Goal: Transaction & Acquisition: Purchase product/service

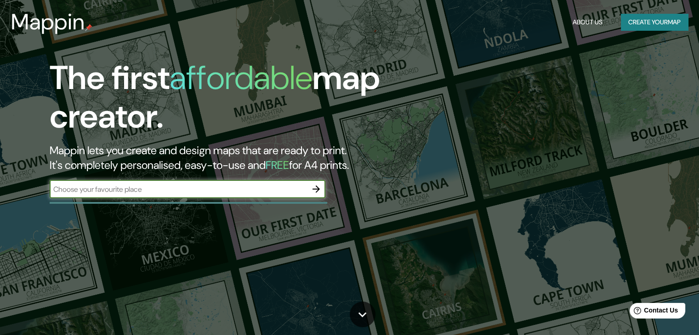
click at [181, 192] on input "text" at bounding box center [178, 189] width 257 height 11
type input "[GEOGRAPHIC_DATA] - [GEOGRAPHIC_DATA]"
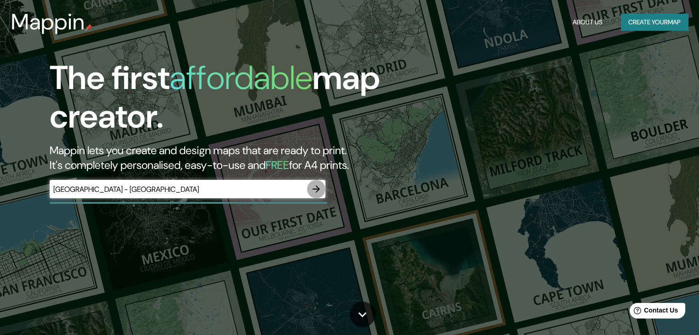
click at [313, 190] on icon "button" at bounding box center [315, 189] width 7 height 7
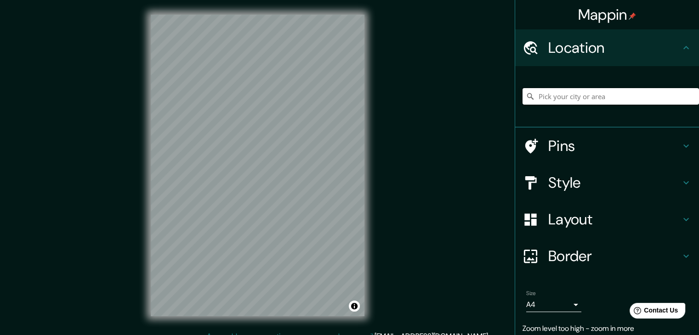
click at [564, 99] on input "Pick your city or area" at bounding box center [610, 96] width 176 height 17
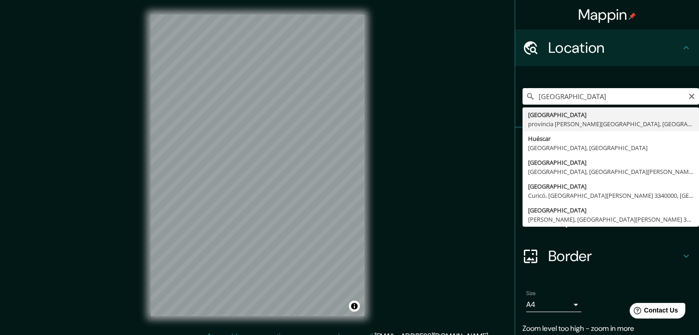
type input "[GEOGRAPHIC_DATA], [GEOGRAPHIC_DATA][PERSON_NAME], [GEOGRAPHIC_DATA]"
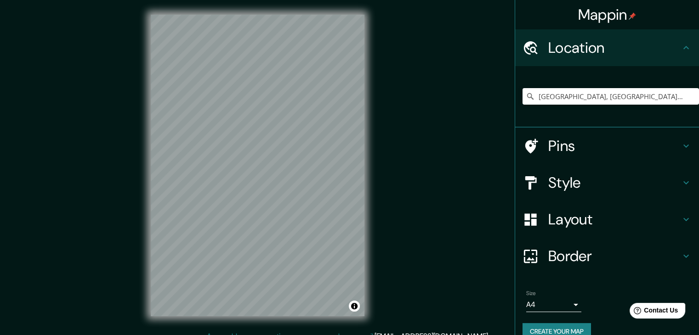
click at [555, 182] on h4 "Style" at bounding box center [614, 183] width 132 height 18
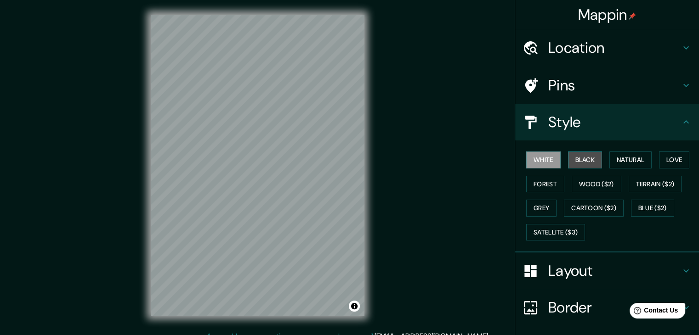
click at [575, 152] on button "Black" at bounding box center [585, 160] width 34 height 17
click at [596, 181] on button "Wood ($2)" at bounding box center [596, 184] width 50 height 17
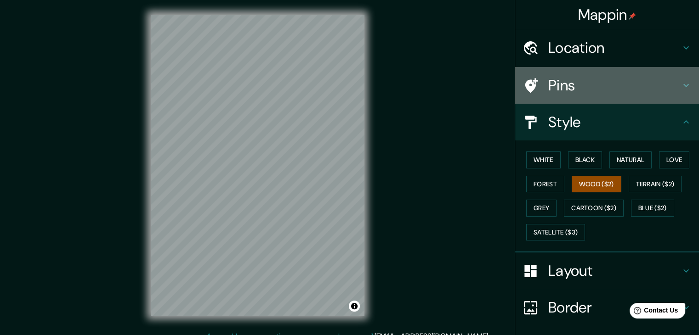
click at [548, 87] on h4 "Pins" at bounding box center [614, 85] width 132 height 18
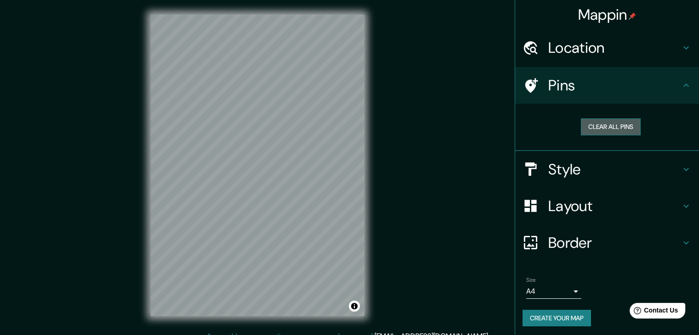
click at [620, 129] on button "Clear all pins" at bounding box center [611, 127] width 60 height 17
click at [634, 93] on h4 "Pins" at bounding box center [614, 85] width 132 height 18
click at [573, 175] on h4 "Style" at bounding box center [614, 169] width 132 height 18
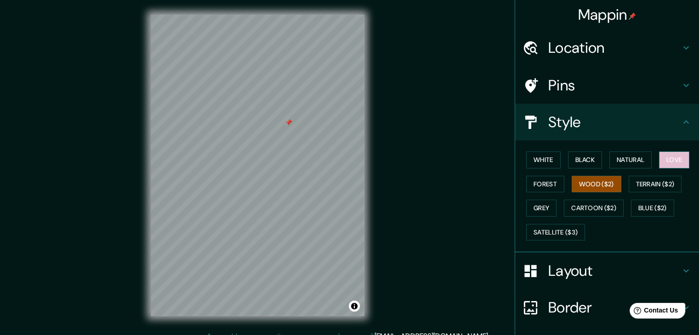
click at [668, 161] on button "Love" at bounding box center [674, 160] width 30 height 17
click at [613, 155] on button "Natural" at bounding box center [630, 160] width 42 height 17
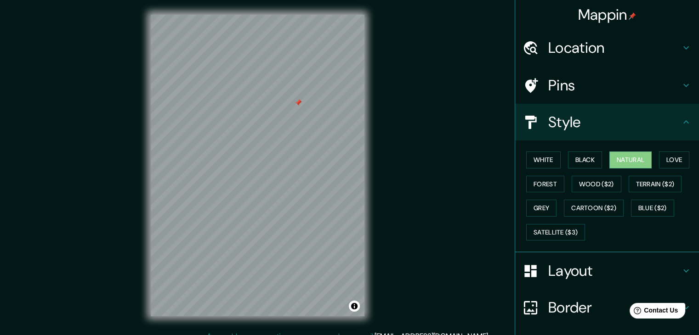
click at [592, 307] on h4 "Border" at bounding box center [614, 308] width 132 height 18
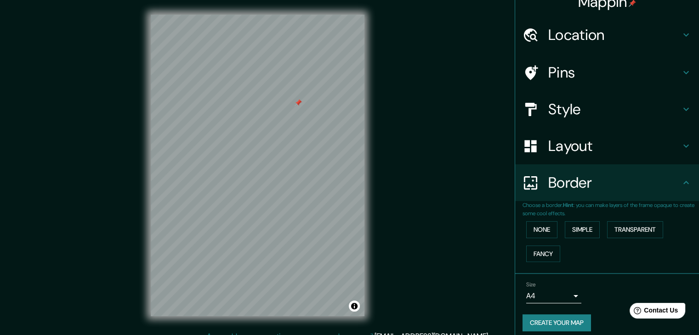
scroll to position [19, 0]
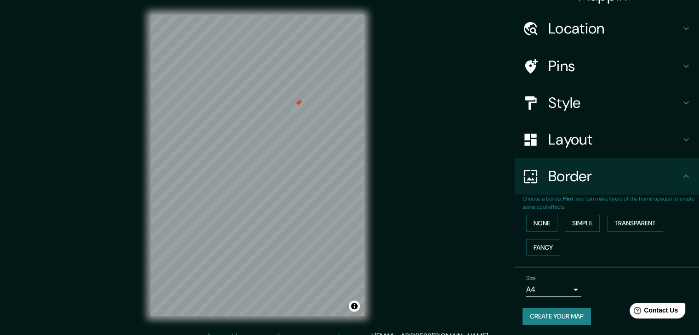
click at [564, 286] on body "Mappin Location [GEOGRAPHIC_DATA], [GEOGRAPHIC_DATA][PERSON_NAME], [GEOGRAPHIC_…" at bounding box center [349, 167] width 699 height 335
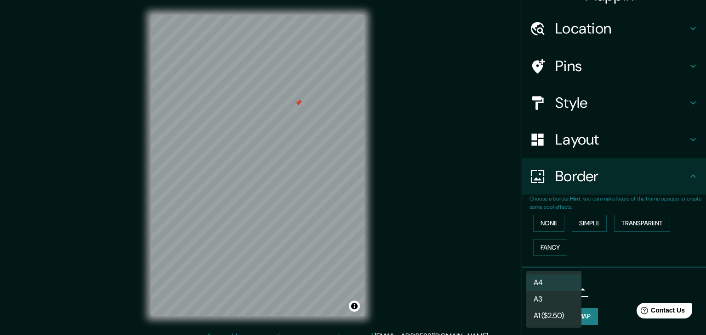
click at [562, 301] on li "A3" at bounding box center [553, 299] width 55 height 17
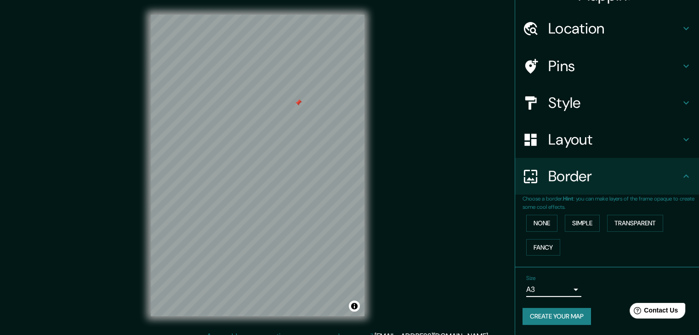
click at [593, 294] on div "Size A3 a4" at bounding box center [606, 286] width 169 height 29
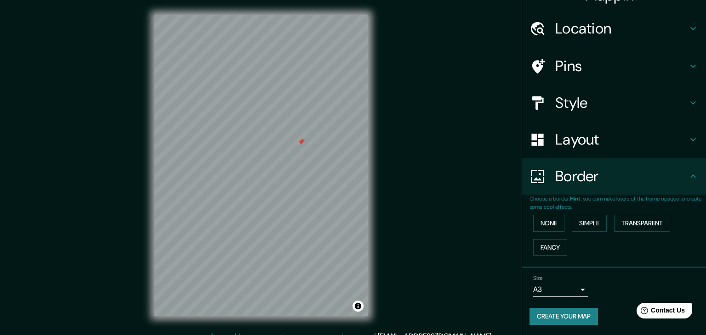
click at [559, 286] on body "Mappin Location [GEOGRAPHIC_DATA], [GEOGRAPHIC_DATA][PERSON_NAME], [GEOGRAPHIC_…" at bounding box center [353, 167] width 706 height 335
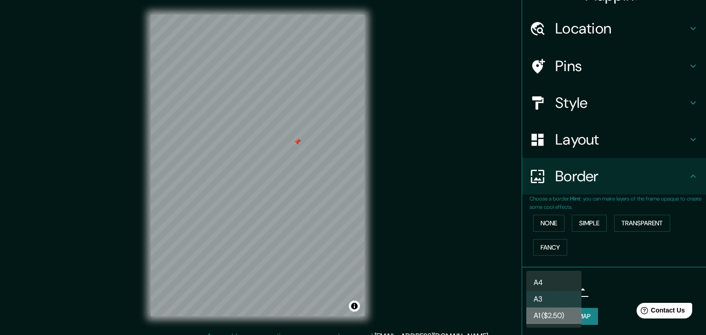
click at [545, 318] on li "A1 ($2.50)" at bounding box center [553, 316] width 55 height 17
click at [566, 288] on body "Mappin Location [GEOGRAPHIC_DATA], [GEOGRAPHIC_DATA][PERSON_NAME], [GEOGRAPHIC_…" at bounding box center [353, 167] width 706 height 335
click at [548, 298] on li "A3" at bounding box center [553, 299] width 55 height 17
type input "a4"
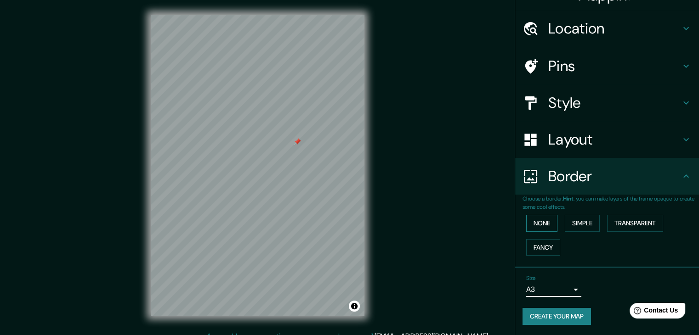
click at [531, 225] on button "None" at bounding box center [541, 223] width 31 height 17
click at [542, 248] on button "Fancy" at bounding box center [543, 247] width 34 height 17
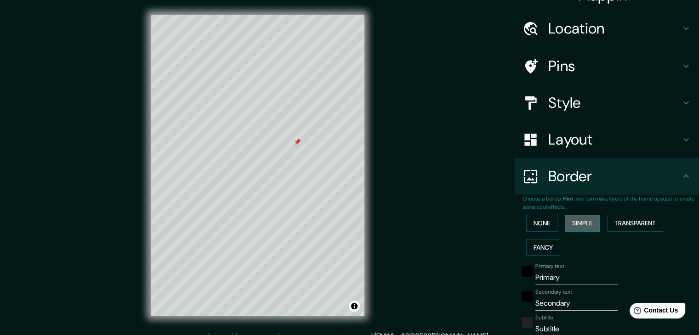
click at [587, 221] on button "Simple" at bounding box center [582, 223] width 35 height 17
click at [636, 221] on button "Transparent" at bounding box center [635, 223] width 56 height 17
click at [628, 221] on button "Transparent" at bounding box center [635, 223] width 56 height 17
type input "223"
type input "37"
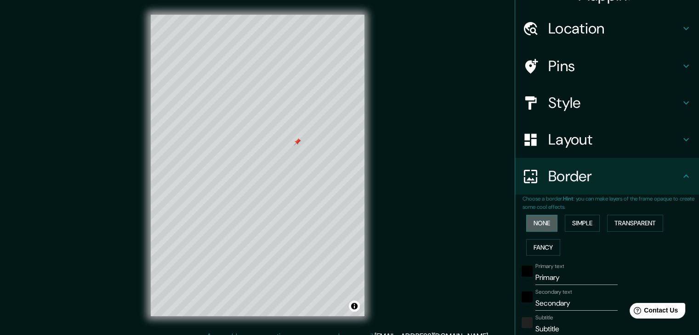
click at [543, 219] on button "None" at bounding box center [541, 223] width 31 height 17
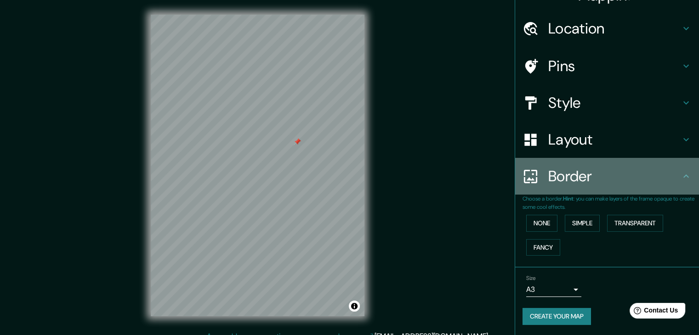
click at [583, 172] on h4 "Border" at bounding box center [614, 176] width 132 height 18
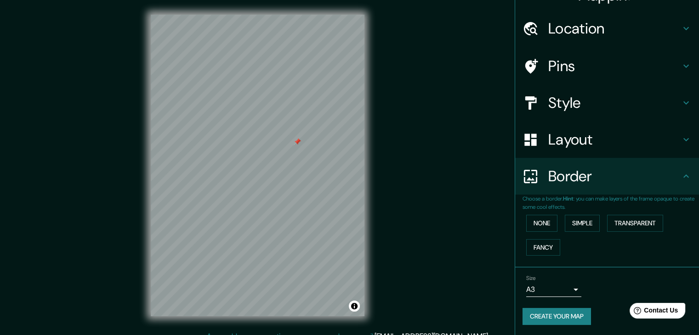
click at [584, 148] on h4 "Layout" at bounding box center [614, 139] width 132 height 18
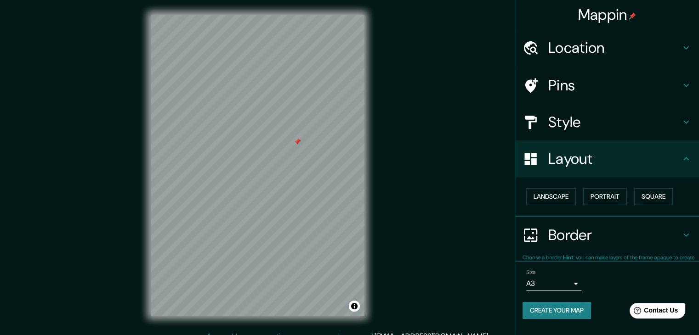
scroll to position [0, 0]
click at [658, 195] on button "Square" at bounding box center [653, 196] width 39 height 17
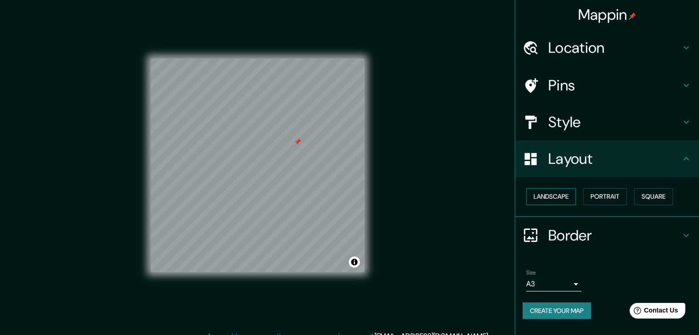
click at [556, 201] on button "Landscape" at bounding box center [551, 196] width 50 height 17
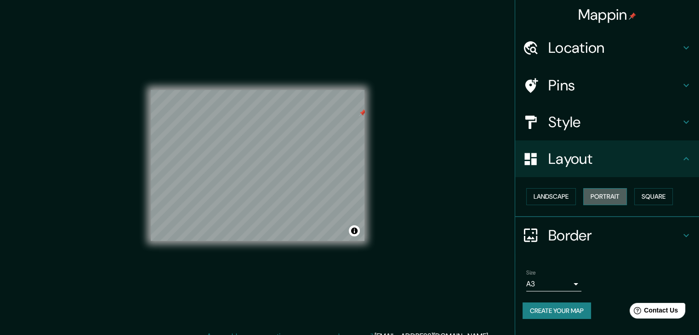
click at [603, 195] on button "Portrait" at bounding box center [605, 196] width 44 height 17
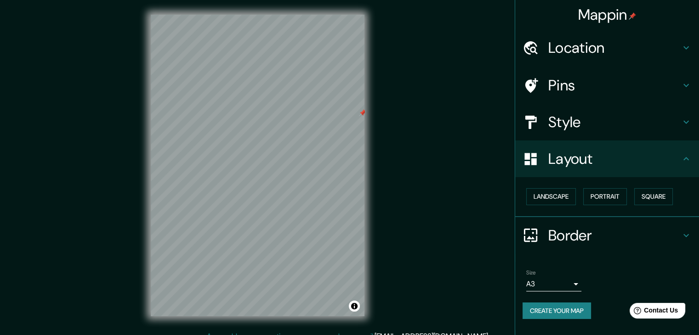
click at [667, 186] on div "Landscape [GEOGRAPHIC_DATA]" at bounding box center [610, 197] width 176 height 24
click at [662, 189] on button "Square" at bounding box center [653, 196] width 39 height 17
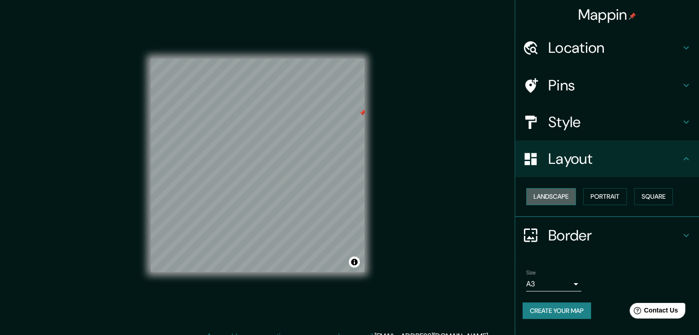
click at [560, 197] on button "Landscape" at bounding box center [551, 196] width 50 height 17
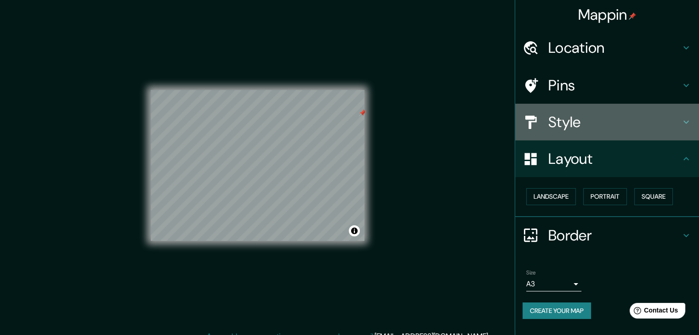
click at [579, 125] on h4 "Style" at bounding box center [614, 122] width 132 height 18
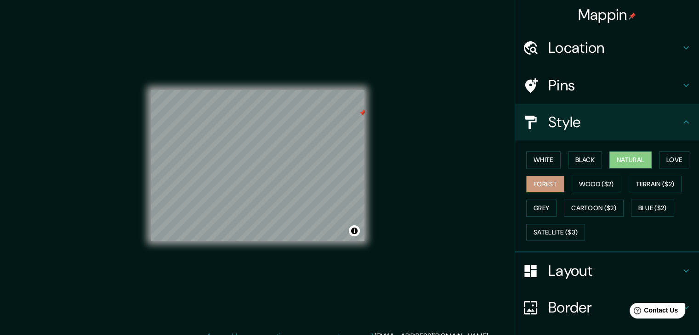
click at [527, 182] on button "Forest" at bounding box center [545, 184] width 38 height 17
click at [541, 161] on button "White" at bounding box center [543, 160] width 34 height 17
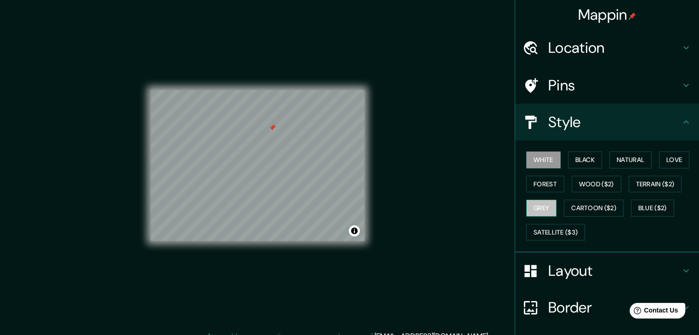
click at [529, 204] on button "Grey" at bounding box center [541, 208] width 30 height 17
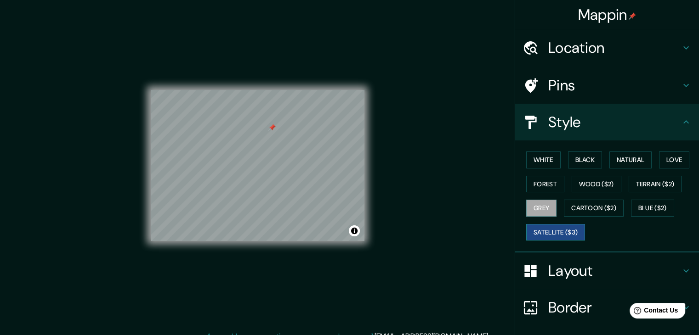
click at [543, 225] on button "Satellite ($3)" at bounding box center [555, 232] width 59 height 17
click at [600, 206] on button "Cartoon ($2)" at bounding box center [594, 208] width 60 height 17
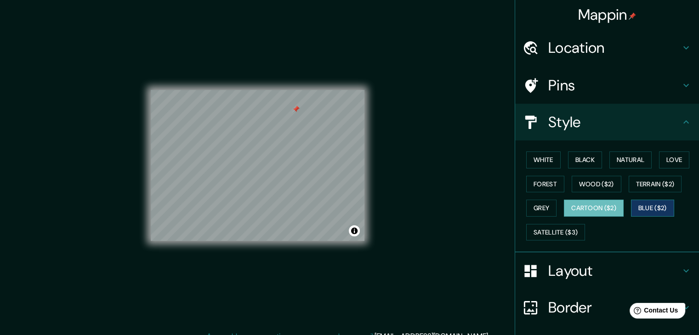
click at [641, 206] on button "Blue ($2)" at bounding box center [652, 208] width 43 height 17
click at [553, 232] on button "Satellite ($3)" at bounding box center [555, 232] width 59 height 17
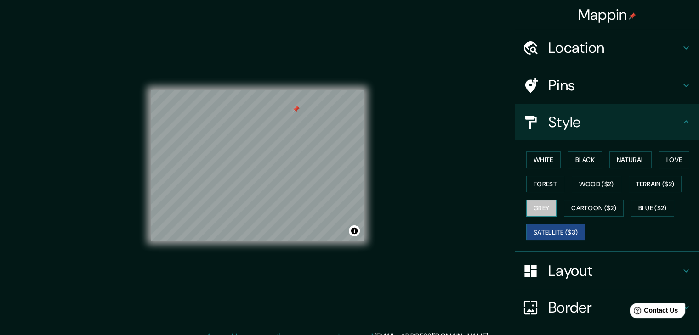
click at [538, 209] on button "Grey" at bounding box center [541, 208] width 30 height 17
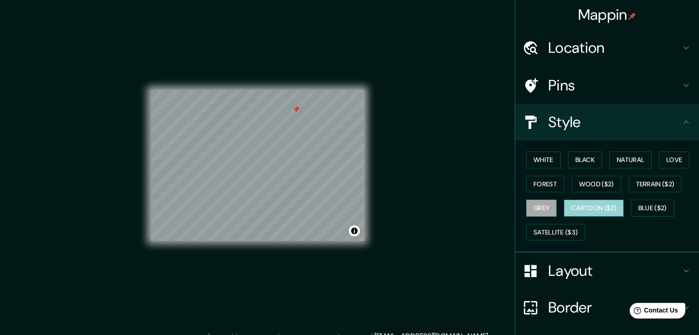
click at [573, 208] on button "Cartoon ($2)" at bounding box center [594, 208] width 60 height 17
click at [593, 187] on button "Wood ($2)" at bounding box center [596, 184] width 50 height 17
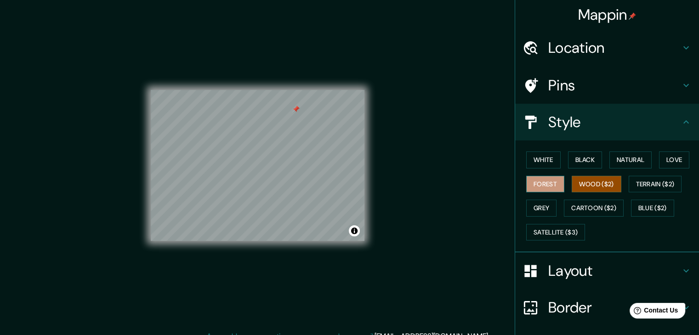
click at [529, 190] on button "Forest" at bounding box center [545, 184] width 38 height 17
click at [639, 177] on button "Terrain ($2)" at bounding box center [654, 184] width 53 height 17
click at [654, 179] on button "Terrain ($2)" at bounding box center [654, 184] width 53 height 17
click at [627, 150] on div "White Black Natural Love Forest Wood ($2) Terrain ($2) Grey Cartoon ($2) Blue (…" at bounding box center [610, 196] width 176 height 96
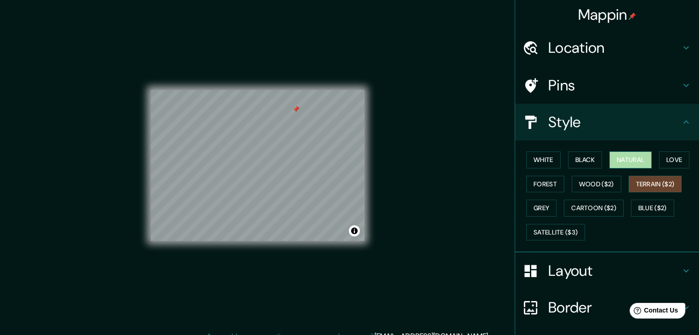
click at [632, 158] on button "Natural" at bounding box center [630, 160] width 42 height 17
click at [639, 179] on button "Terrain ($2)" at bounding box center [654, 184] width 53 height 17
click at [638, 161] on button "Natural" at bounding box center [630, 160] width 42 height 17
click at [674, 158] on button "Love" at bounding box center [674, 160] width 30 height 17
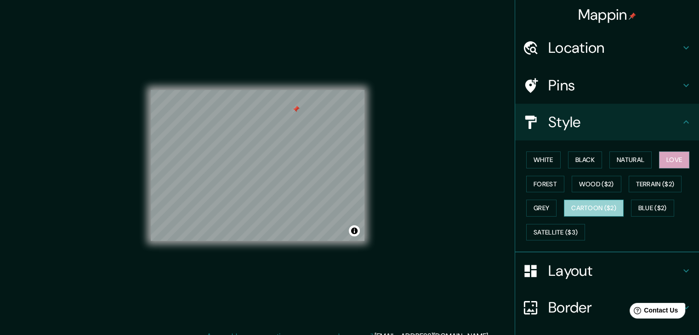
click at [588, 209] on button "Cartoon ($2)" at bounding box center [594, 208] width 60 height 17
click at [665, 162] on button "Love" at bounding box center [674, 160] width 30 height 17
click at [591, 207] on button "Cartoon ($2)" at bounding box center [594, 208] width 60 height 17
click at [303, 102] on div at bounding box center [303, 102] width 7 height 7
click at [268, 150] on div at bounding box center [269, 146] width 7 height 7
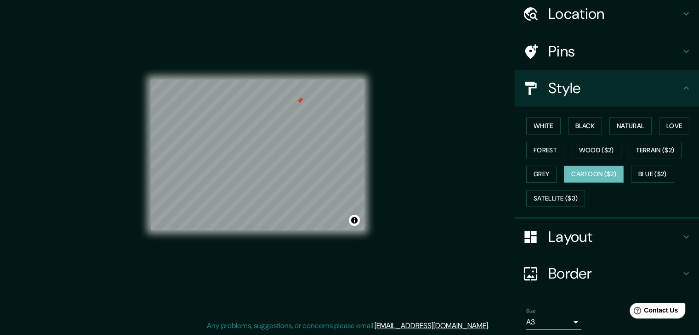
scroll to position [66, 0]
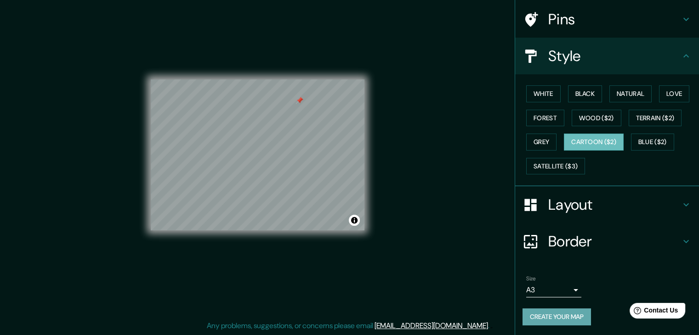
click at [553, 320] on button "Create your map" at bounding box center [556, 317] width 68 height 17
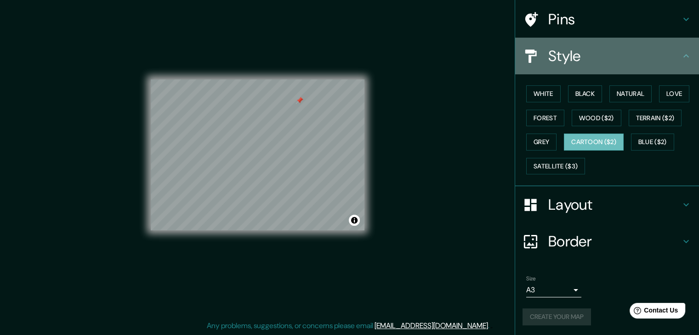
click at [661, 45] on div "Style" at bounding box center [607, 56] width 184 height 37
click at [680, 53] on icon at bounding box center [685, 56] width 11 height 11
click at [680, 54] on icon at bounding box center [685, 56] width 11 height 11
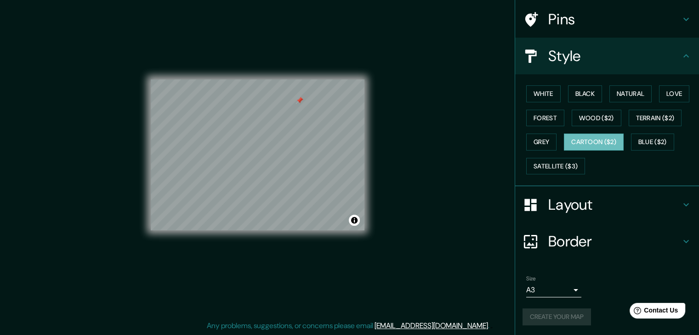
click at [659, 218] on div "Layout" at bounding box center [607, 205] width 184 height 37
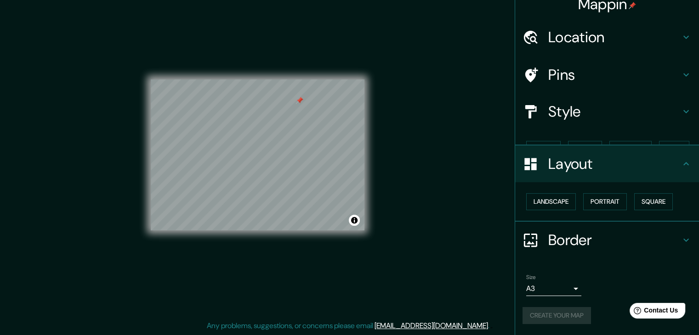
scroll to position [0, 0]
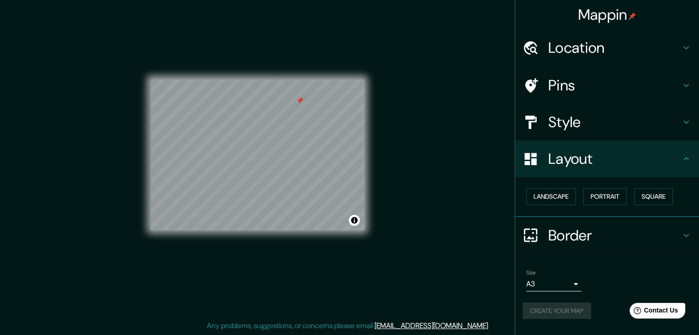
click at [537, 310] on div "Create your map" at bounding box center [606, 311] width 169 height 17
click at [572, 318] on button "Create your map" at bounding box center [556, 311] width 68 height 17
click at [355, 221] on button "Toggle attribution" at bounding box center [354, 220] width 11 height 11
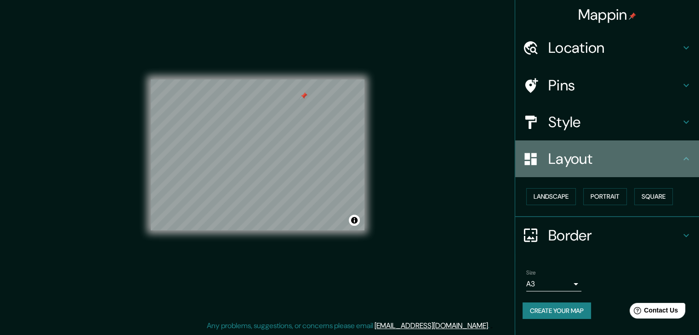
click at [685, 154] on icon at bounding box center [685, 158] width 11 height 11
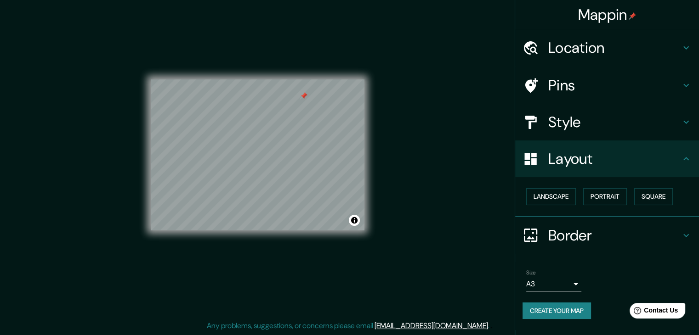
click at [680, 128] on h4 "Style" at bounding box center [614, 122] width 132 height 18
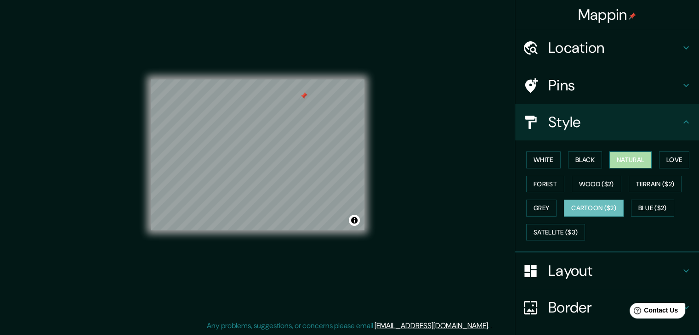
click at [634, 156] on button "Natural" at bounding box center [630, 160] width 42 height 17
click at [592, 209] on button "Cartoon ($2)" at bounding box center [594, 208] width 60 height 17
click at [638, 158] on button "Natural" at bounding box center [630, 160] width 42 height 17
click at [598, 208] on button "Cartoon ($2)" at bounding box center [594, 208] width 60 height 17
click at [627, 153] on button "Natural" at bounding box center [630, 160] width 42 height 17
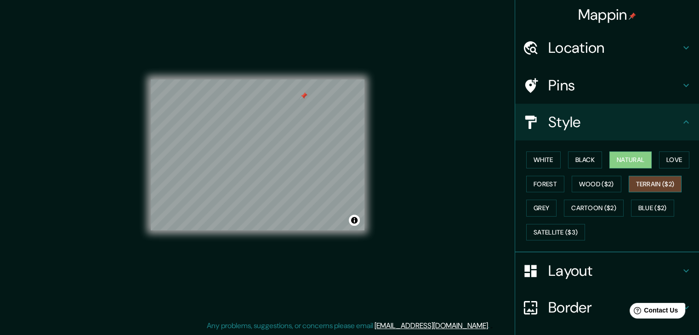
click at [658, 182] on button "Terrain ($2)" at bounding box center [654, 184] width 53 height 17
click at [625, 161] on button "Natural" at bounding box center [630, 160] width 42 height 17
click at [655, 179] on button "Terrain ($2)" at bounding box center [654, 184] width 53 height 17
click at [632, 158] on button "Natural" at bounding box center [630, 160] width 42 height 17
click at [533, 159] on button "White" at bounding box center [543, 160] width 34 height 17
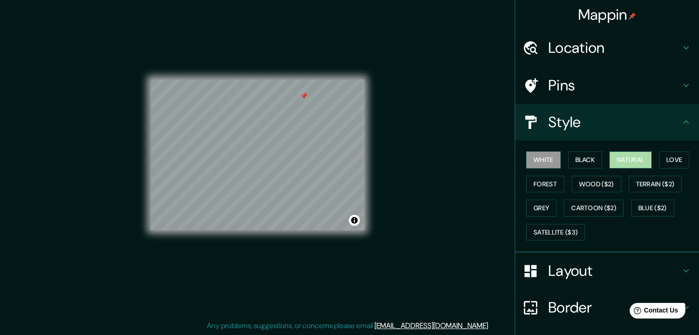
click at [631, 161] on button "Natural" at bounding box center [630, 160] width 42 height 17
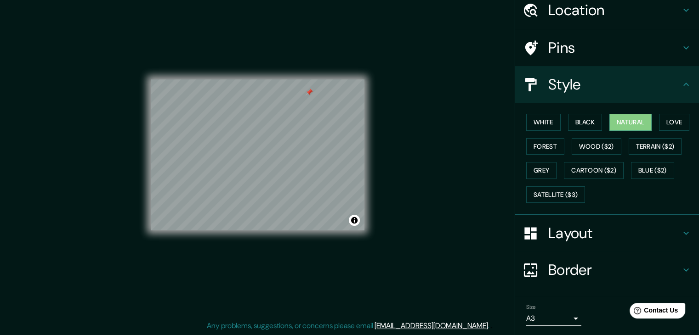
scroll to position [66, 0]
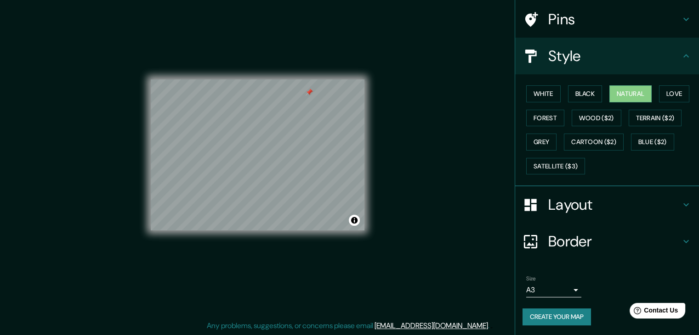
click at [526, 310] on button "Create your map" at bounding box center [556, 317] width 68 height 17
click at [434, 278] on div "Mappin Location [GEOGRAPHIC_DATA], [GEOGRAPHIC_DATA][PERSON_NAME], [GEOGRAPHIC_…" at bounding box center [349, 162] width 699 height 346
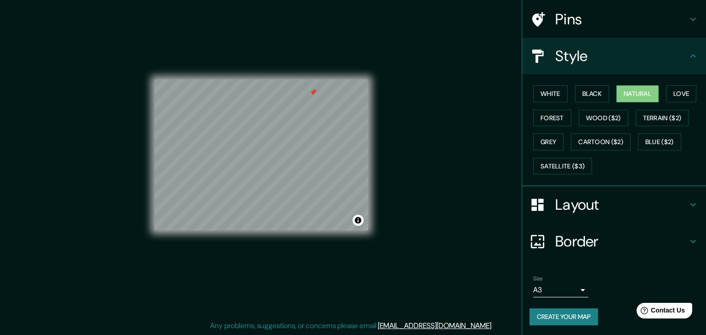
click at [553, 295] on body "Mappin Location [GEOGRAPHIC_DATA], [GEOGRAPHIC_DATA][PERSON_NAME], [GEOGRAPHIC_…" at bounding box center [353, 156] width 706 height 335
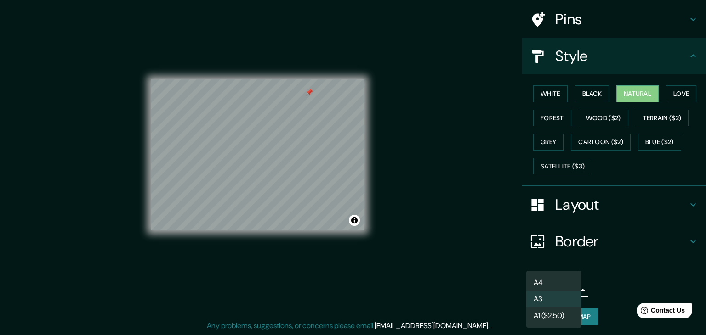
click at [480, 235] on div at bounding box center [353, 167] width 706 height 335
